Goal: Task Accomplishment & Management: Manage account settings

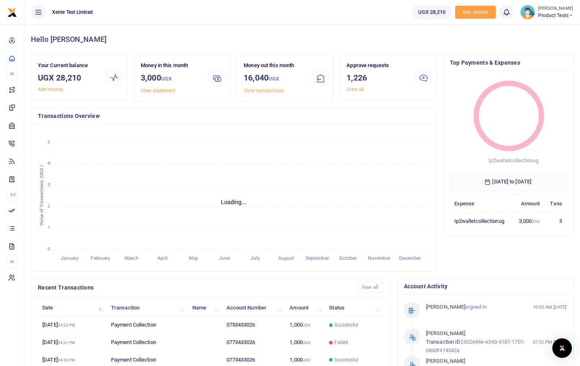
scroll to position [7, 7]
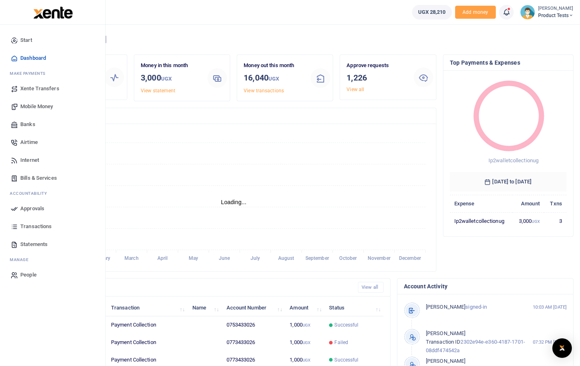
click at [28, 108] on span "Mobile Money" at bounding box center [36, 107] width 33 height 8
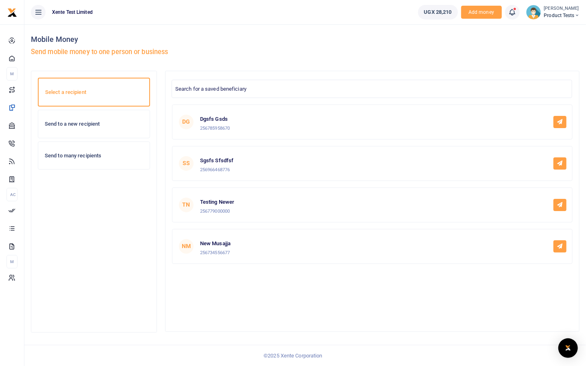
click at [87, 126] on h6 "Send to a new recipient" at bounding box center [94, 124] width 98 height 7
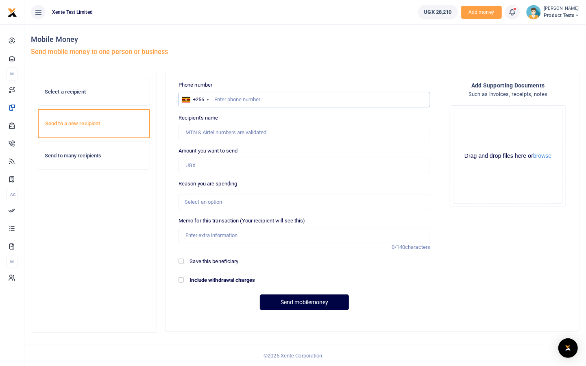
click at [286, 101] on input "text" at bounding box center [305, 99] width 252 height 15
type input "773433026"
type input "Francis Nkurunungi"
type input "773433026"
click at [229, 163] on input "Amount you want to send" at bounding box center [305, 165] width 252 height 15
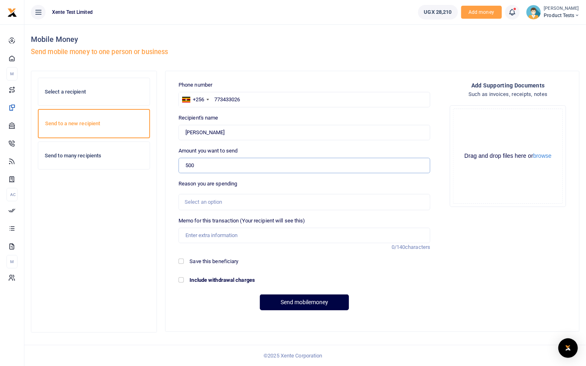
type input "500"
click at [161, 203] on div "Select a recipient Send to a new recipient Send to many recipients" at bounding box center [305, 206] width 555 height 270
click at [241, 229] on input "Memo for this transaction (Your recipient will see this)" at bounding box center [305, 235] width 252 height 15
type input "test"
click at [284, 308] on button "Send mobilemoney" at bounding box center [304, 303] width 89 height 16
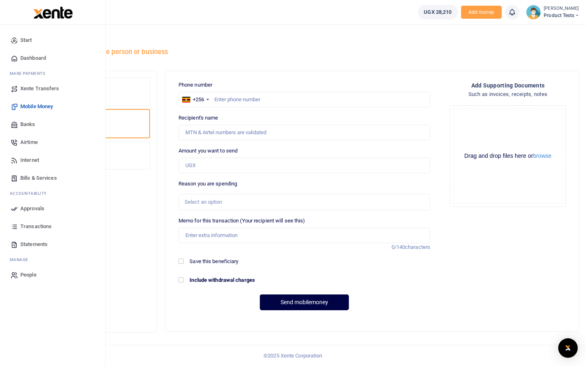
click at [15, 208] on icon at bounding box center [14, 208] width 7 height 7
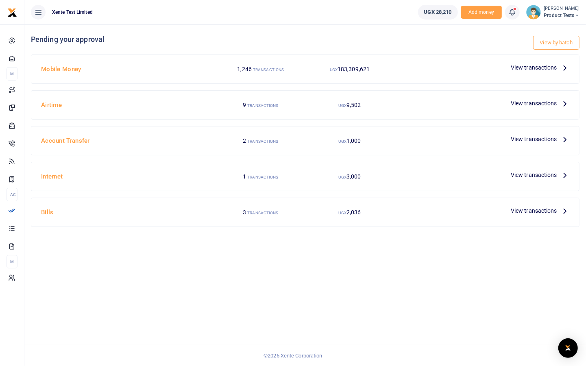
click at [530, 70] on span "View transactions" at bounding box center [534, 67] width 46 height 9
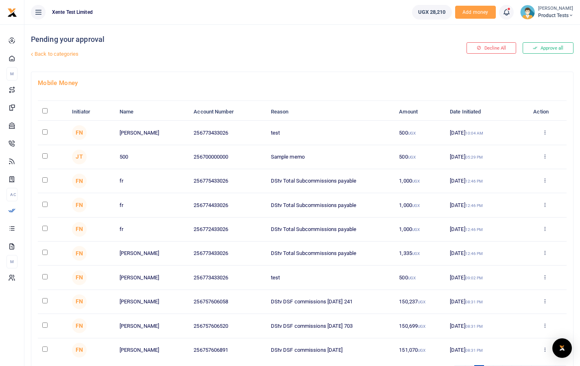
click at [45, 130] on input "checkbox" at bounding box center [44, 131] width 5 height 5
checkbox input "true"
click at [545, 130] on icon at bounding box center [544, 132] width 5 height 6
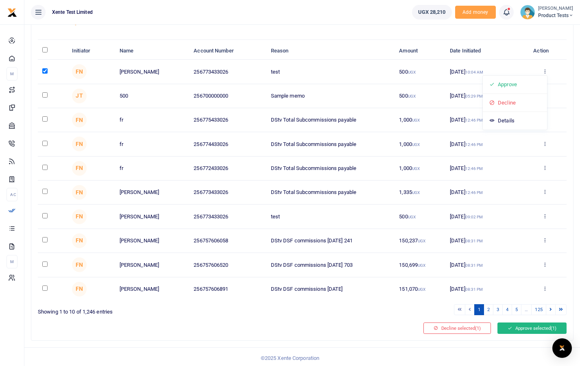
click at [523, 326] on button "Approve selected (1)" at bounding box center [532, 328] width 69 height 11
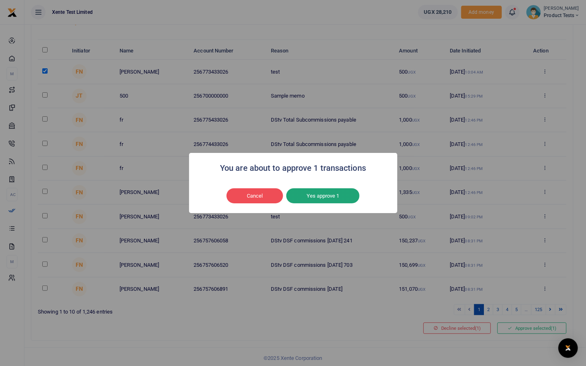
click at [333, 194] on button "Yes approve 1" at bounding box center [322, 195] width 73 height 15
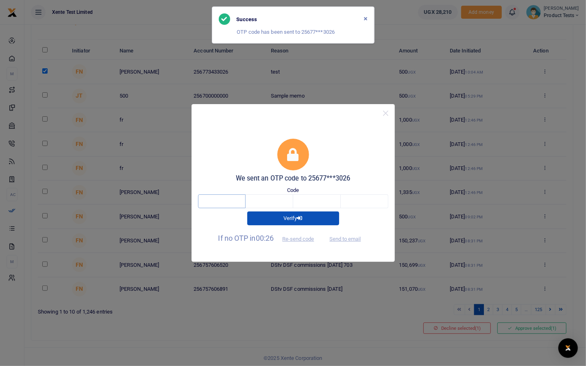
click at [216, 199] on input "text" at bounding box center [222, 202] width 48 height 14
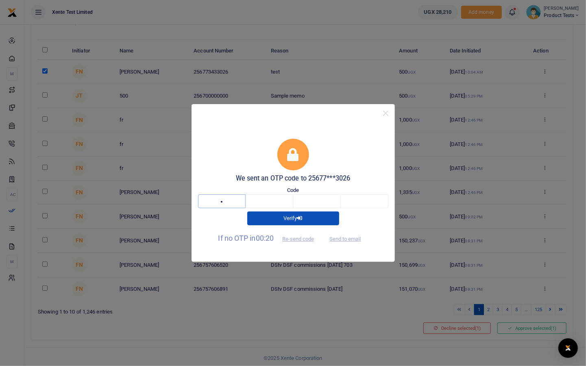
type input "3"
type input "2"
type input "7"
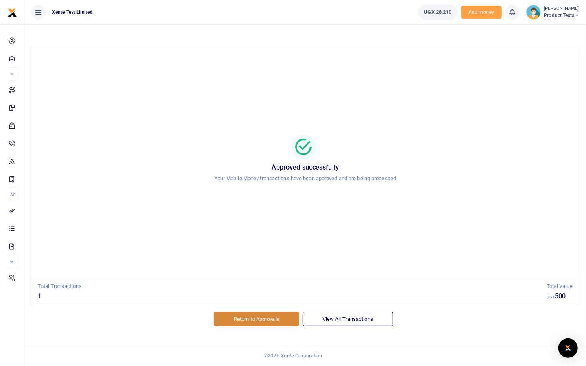
click at [258, 318] on link "Return to Approvals" at bounding box center [256, 319] width 85 height 14
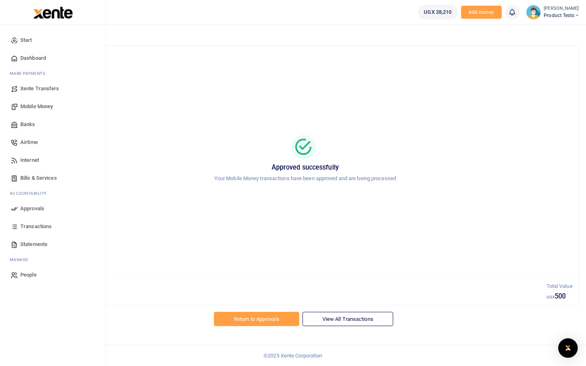
click at [31, 142] on span "Airtime" at bounding box center [28, 142] width 17 height 8
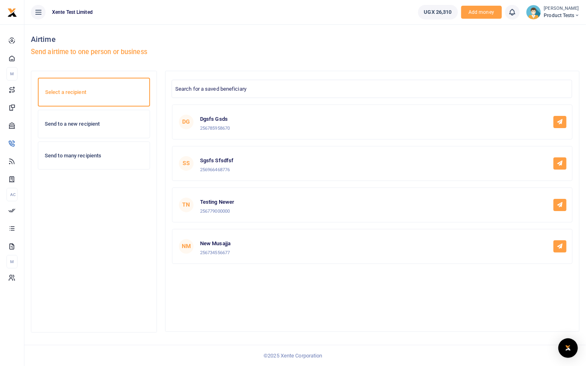
click at [85, 123] on h6 "Send to a new recipient" at bounding box center [94, 124] width 98 height 7
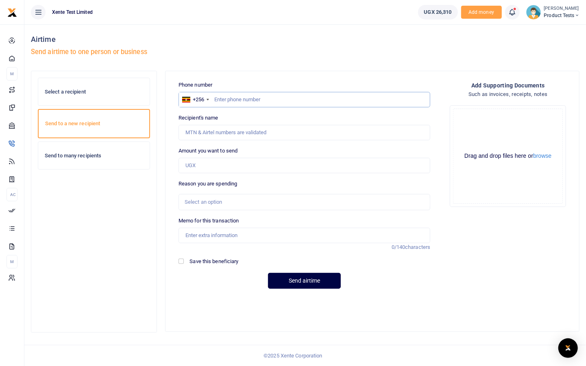
click at [237, 99] on input "text" at bounding box center [305, 99] width 252 height 15
type input "753433026"
click at [223, 165] on input "Amount you want to send" at bounding box center [305, 165] width 252 height 15
type input "500"
click at [210, 234] on input "Memo for this transaction" at bounding box center [305, 235] width 252 height 15
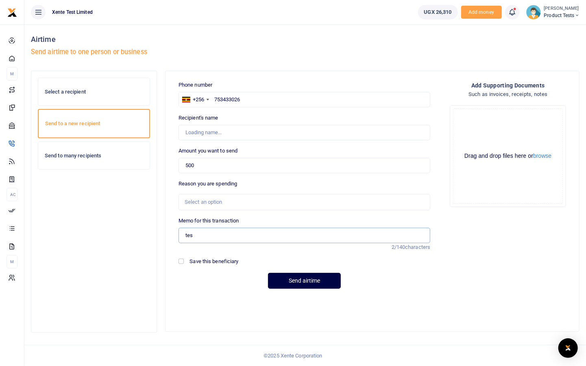
type input "test"
type input "[PERSON_NAME]"
type input "test"
click at [464, 283] on div "Phone number +256 Uganda +256 753433026 Phone is required. Recipient's name Fou…" at bounding box center [372, 188] width 407 height 214
click at [294, 283] on button "Send airtime" at bounding box center [304, 281] width 73 height 16
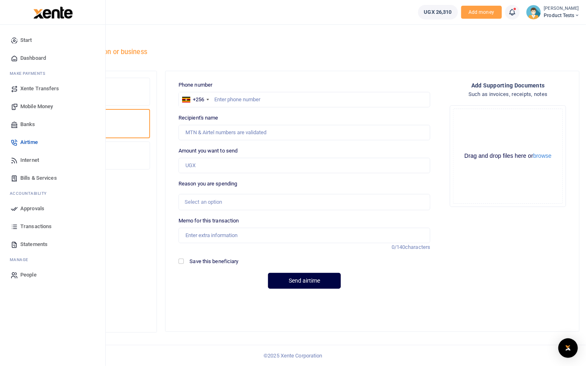
click at [26, 210] on span "Approvals" at bounding box center [32, 209] width 24 height 8
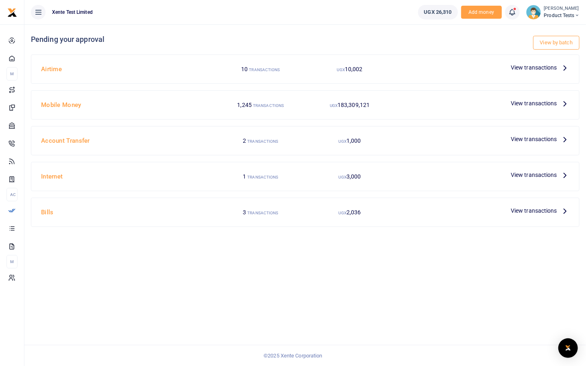
click at [553, 65] on span "View transactions" at bounding box center [534, 67] width 46 height 9
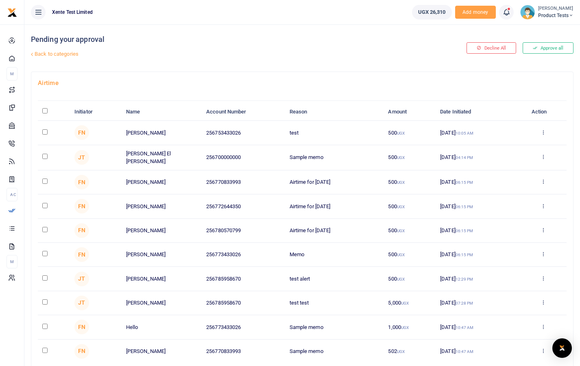
click at [46, 130] on input "checkbox" at bounding box center [44, 131] width 5 height 5
checkbox input "true"
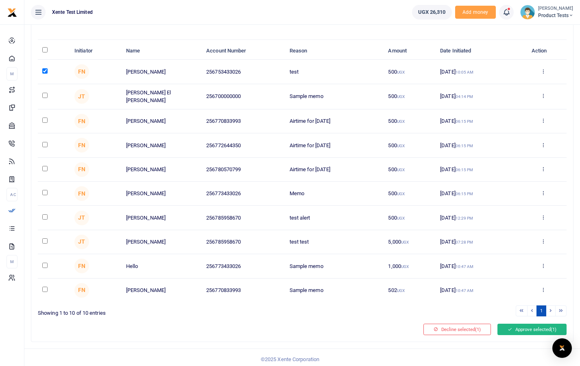
click at [516, 326] on button "Approve selected (1)" at bounding box center [532, 329] width 69 height 11
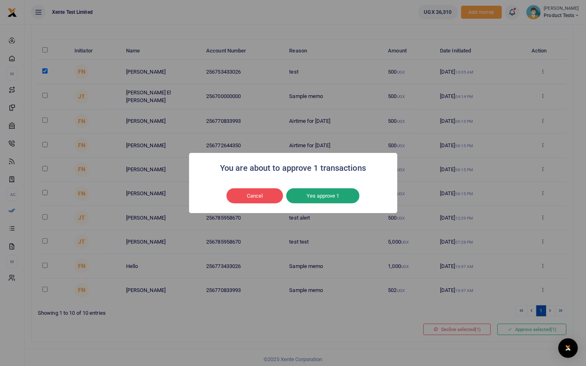
click at [335, 203] on button "Yes approve 1" at bounding box center [322, 195] width 73 height 15
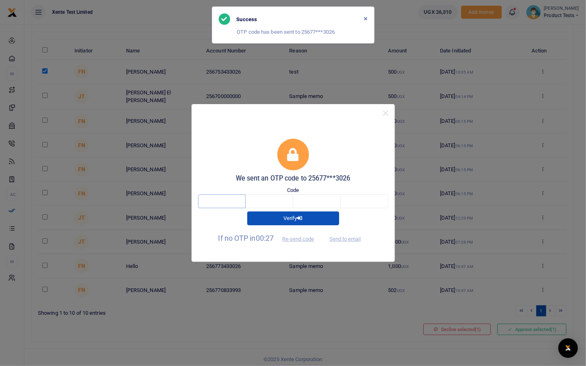
click at [231, 202] on input "text" at bounding box center [222, 202] width 48 height 14
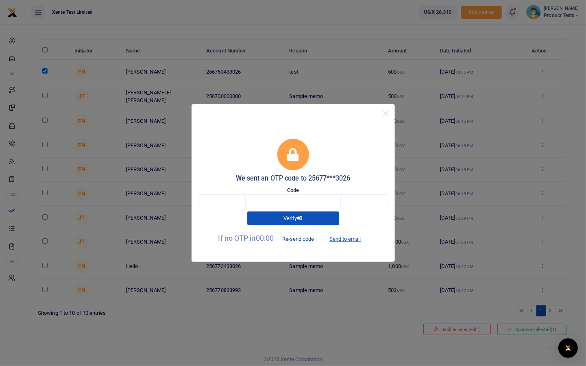
click at [301, 238] on button "Re-send code" at bounding box center [298, 239] width 46 height 14
click at [386, 112] on button "Close" at bounding box center [386, 113] width 12 height 12
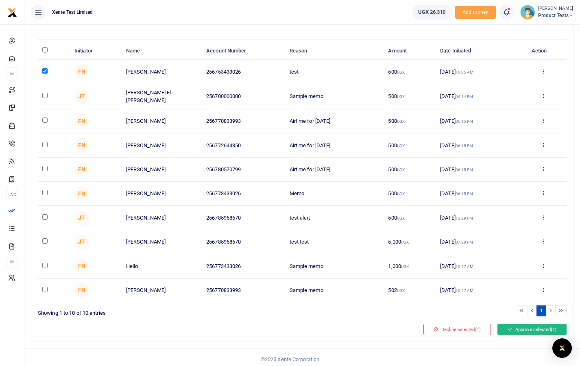
click at [529, 326] on button "Approve selected (1)" at bounding box center [532, 329] width 69 height 11
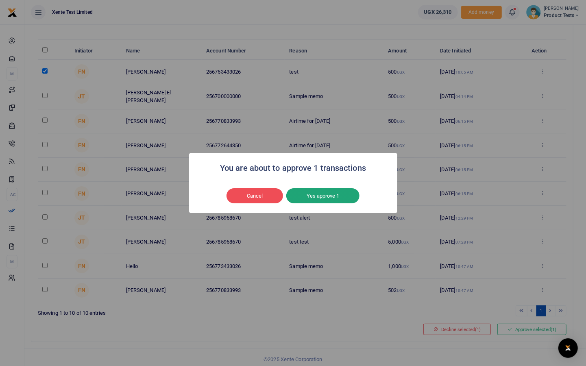
click at [322, 195] on button "Yes approve 1" at bounding box center [322, 195] width 73 height 15
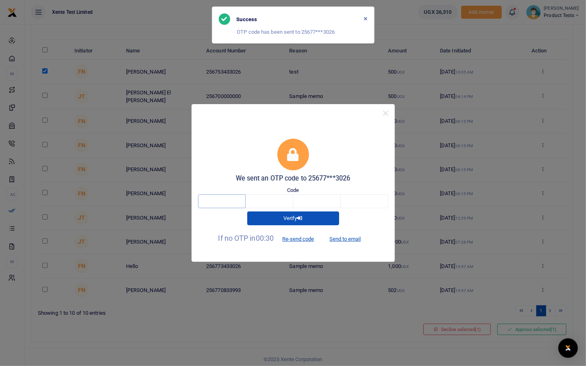
click at [219, 198] on input "text" at bounding box center [222, 202] width 48 height 14
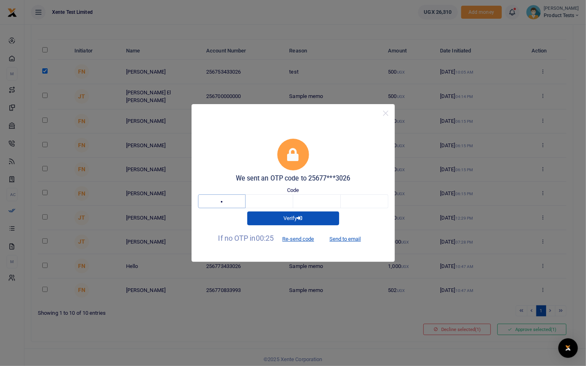
type input "2"
type input "1"
type input "0"
type input "1"
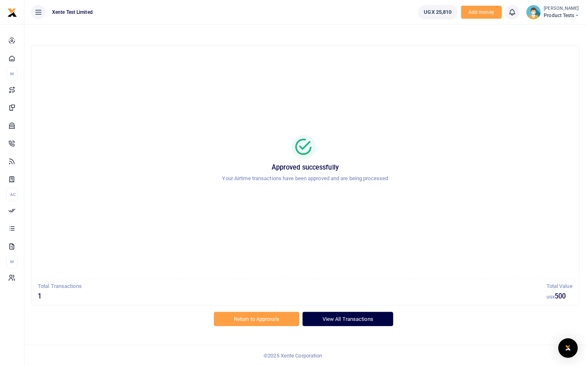
click at [346, 321] on link "View All Transactions" at bounding box center [348, 319] width 91 height 14
